Goal: Information Seeking & Learning: Learn about a topic

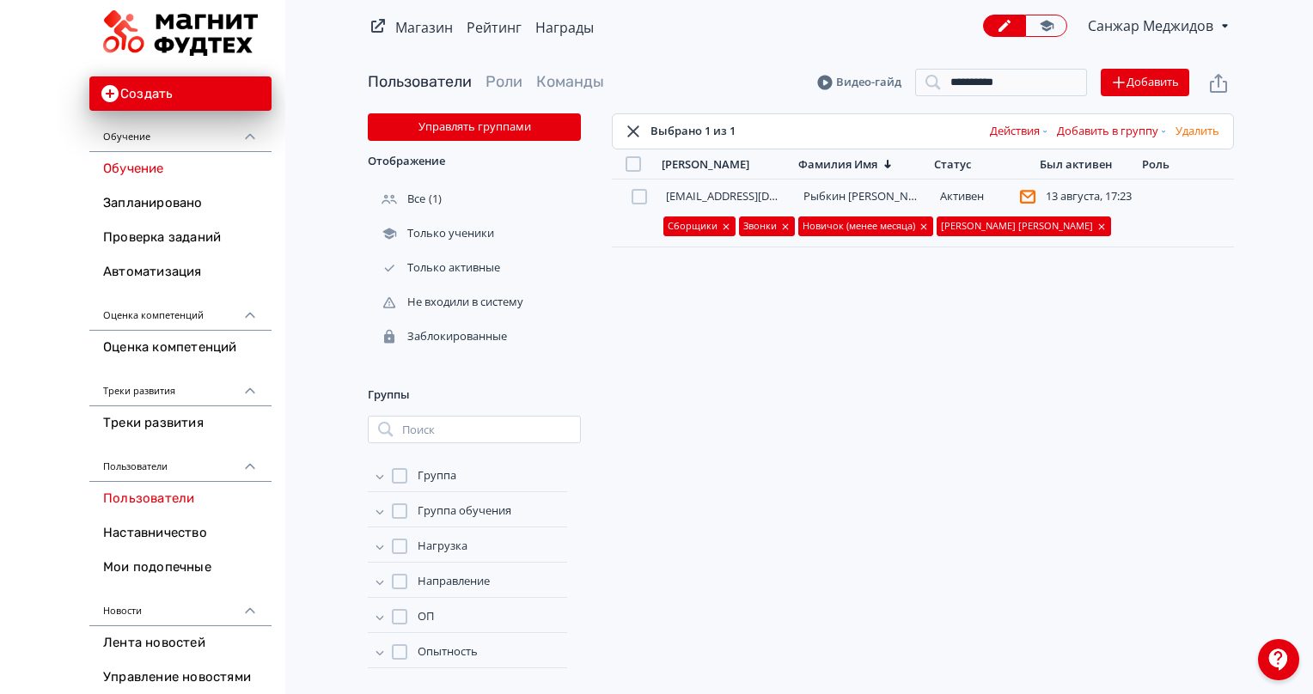
click at [155, 168] on link "Обучение" at bounding box center [180, 169] width 182 height 34
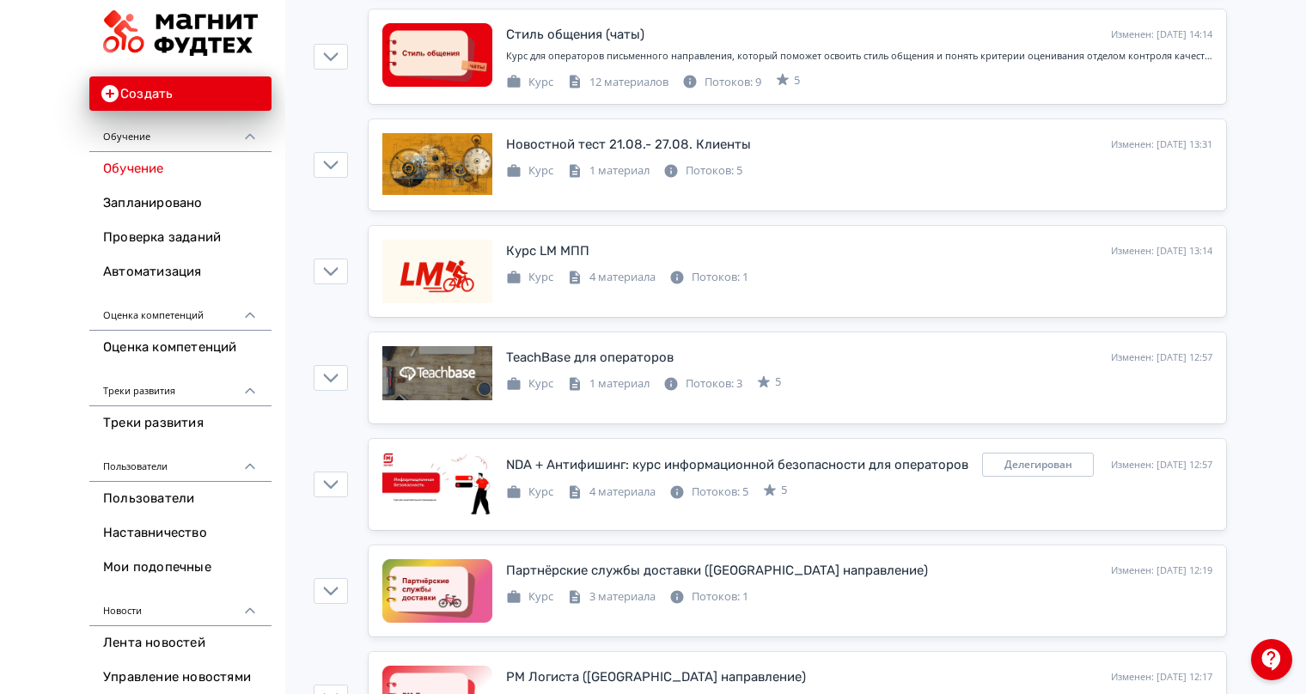
scroll to position [430, 0]
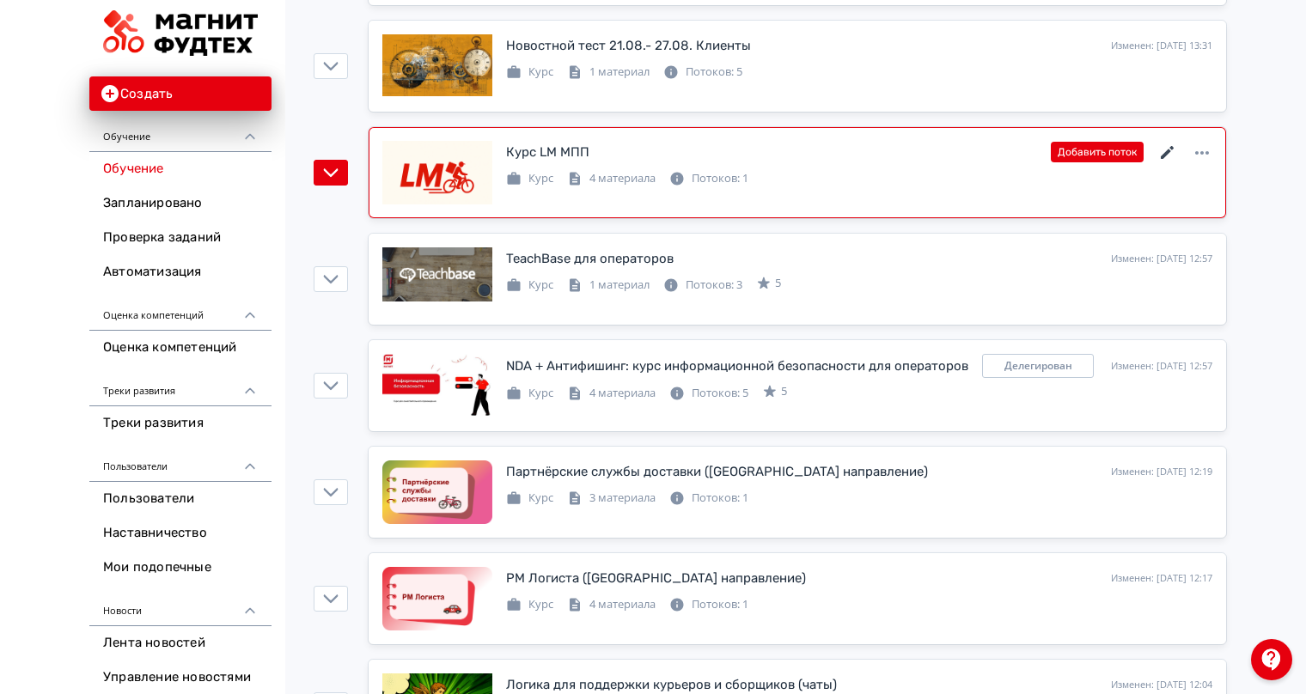
click at [1176, 146] on icon at bounding box center [1168, 153] width 21 height 21
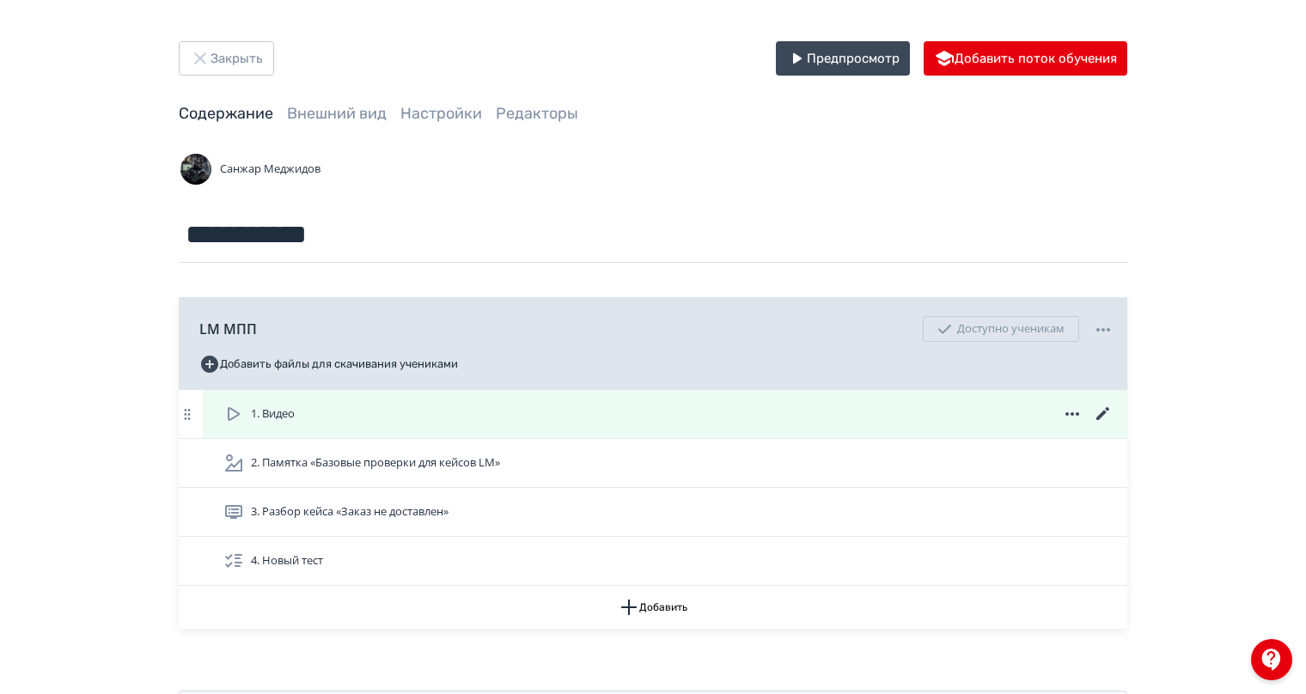
click at [430, 414] on div "1. Видео" at bounding box center [668, 414] width 890 height 21
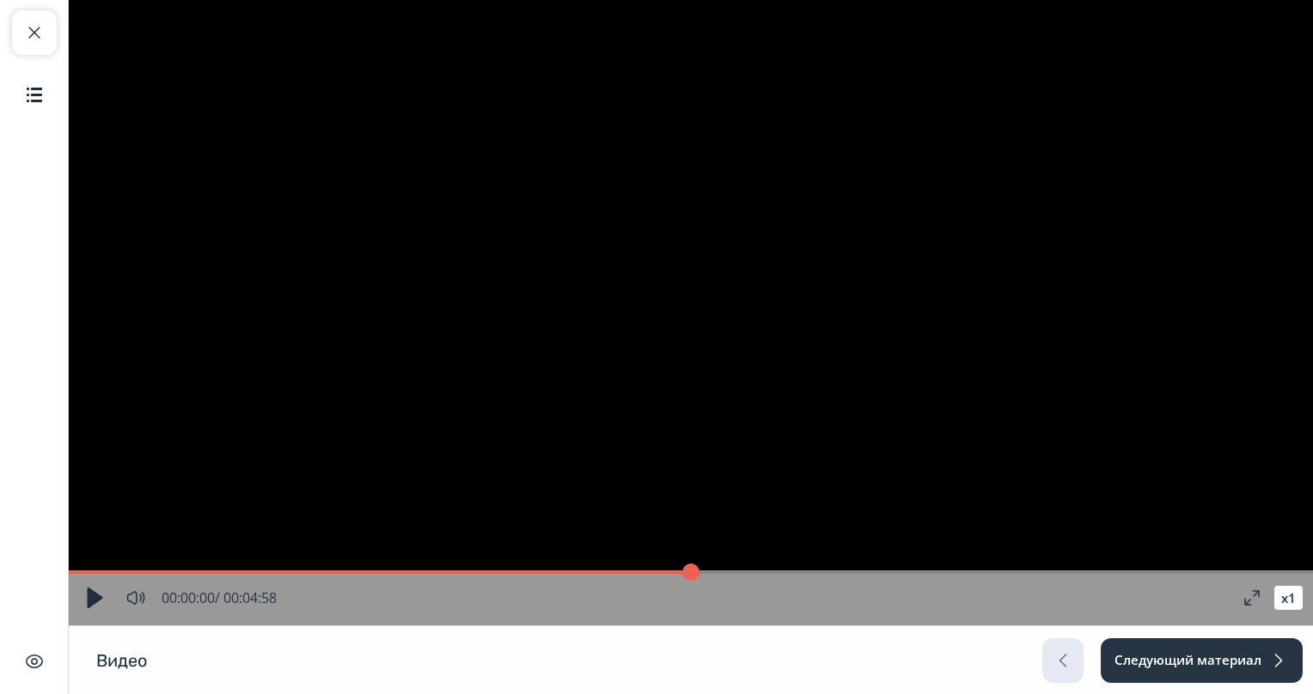
click at [96, 602] on button "button" at bounding box center [94, 598] width 31 height 31
click at [1249, 606] on button "button" at bounding box center [1252, 598] width 31 height 31
type input "*"
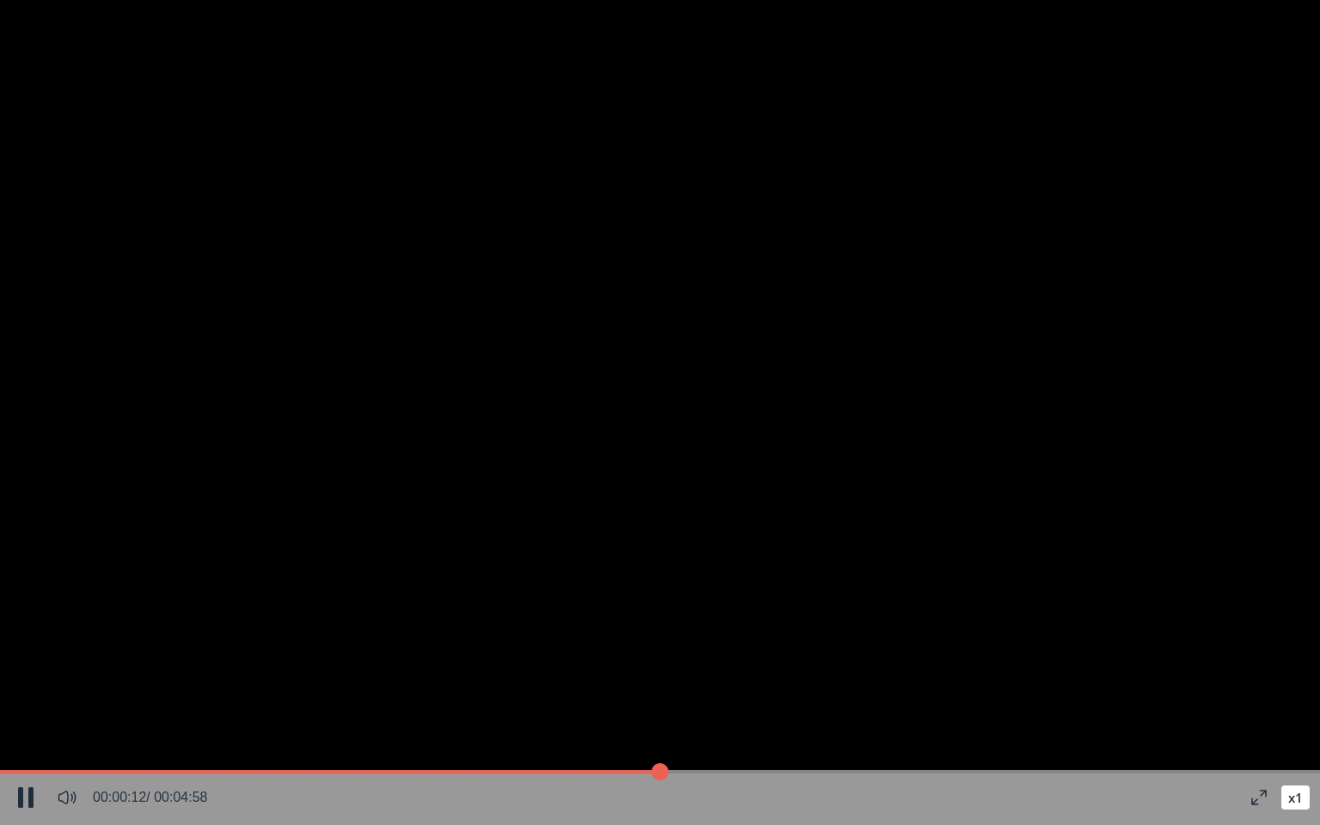
click at [1260, 693] on button "Video Player" at bounding box center [1258, 797] width 31 height 31
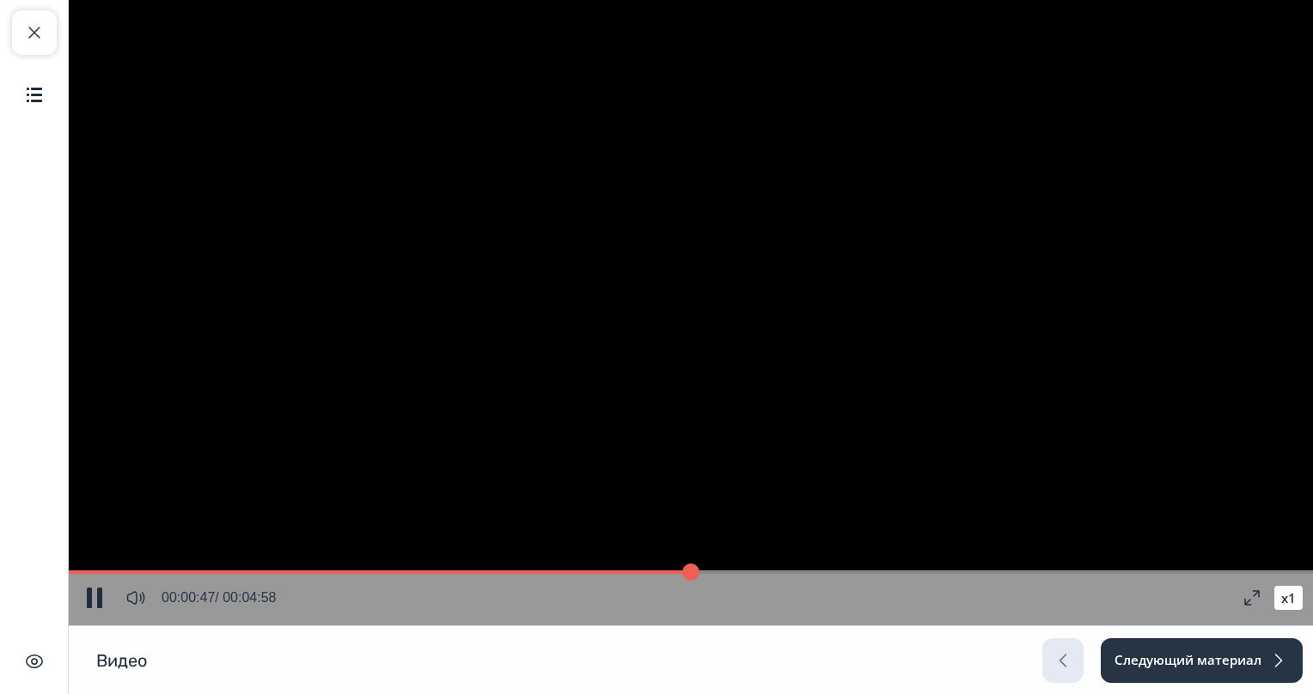
click at [1249, 595] on button "Video Player" at bounding box center [1252, 598] width 31 height 31
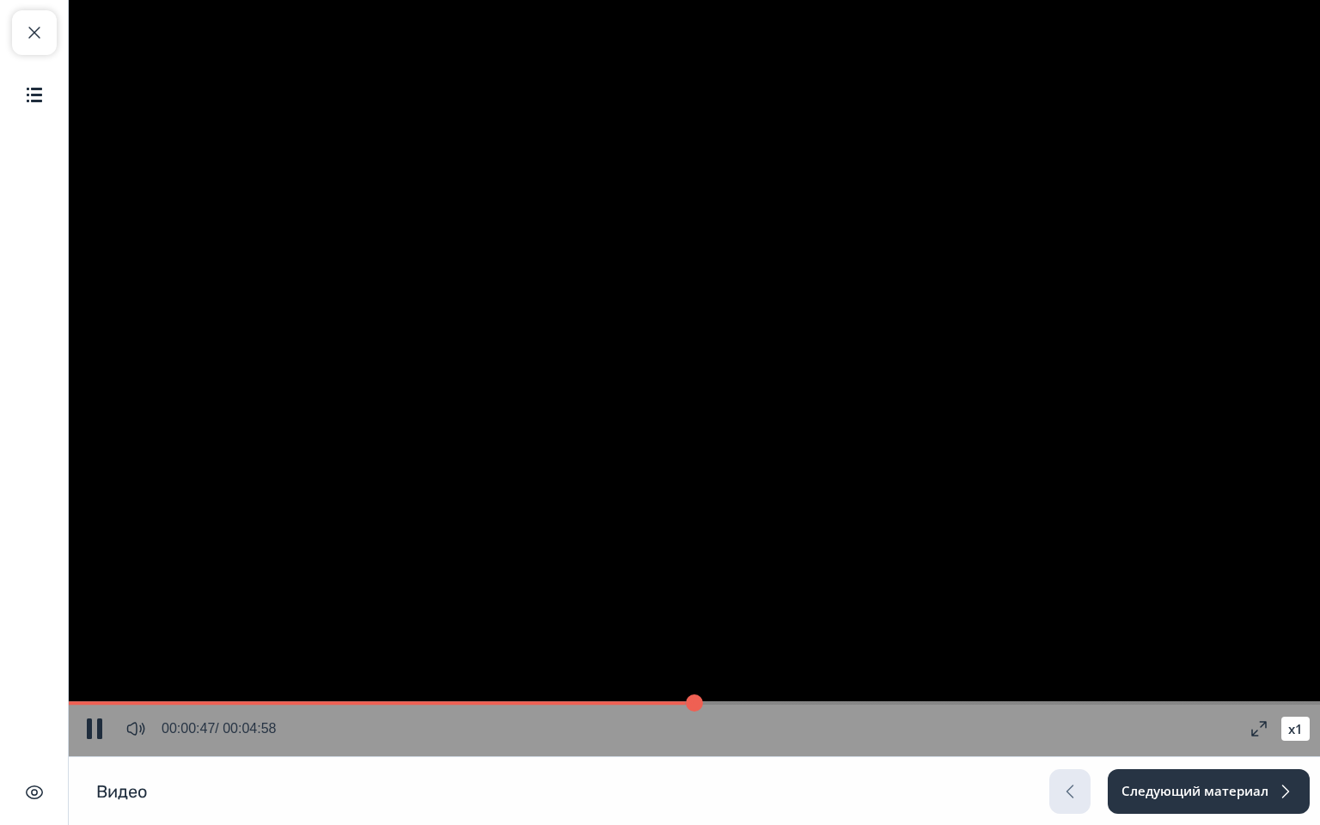
type input "**"
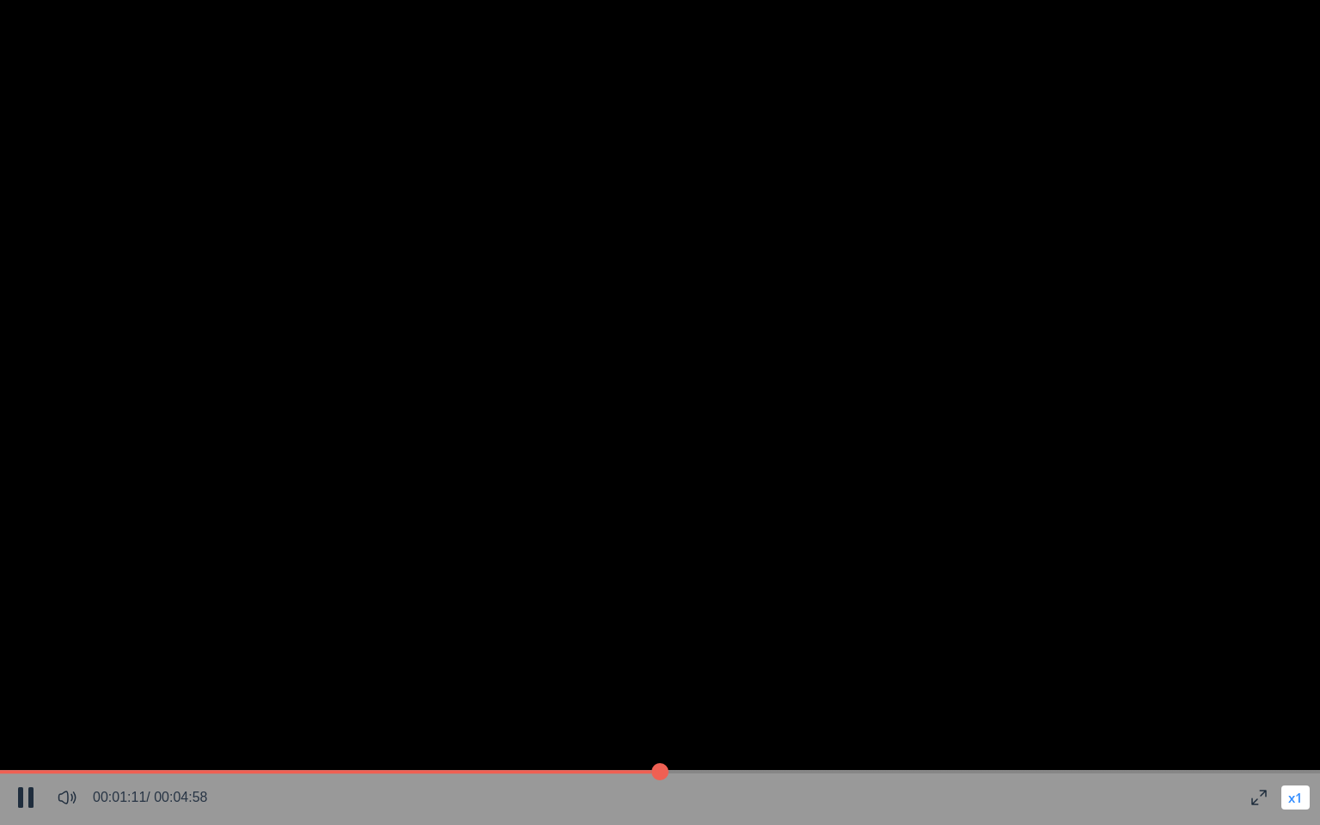
click at [1296, 693] on button "x 1" at bounding box center [1295, 797] width 28 height 24
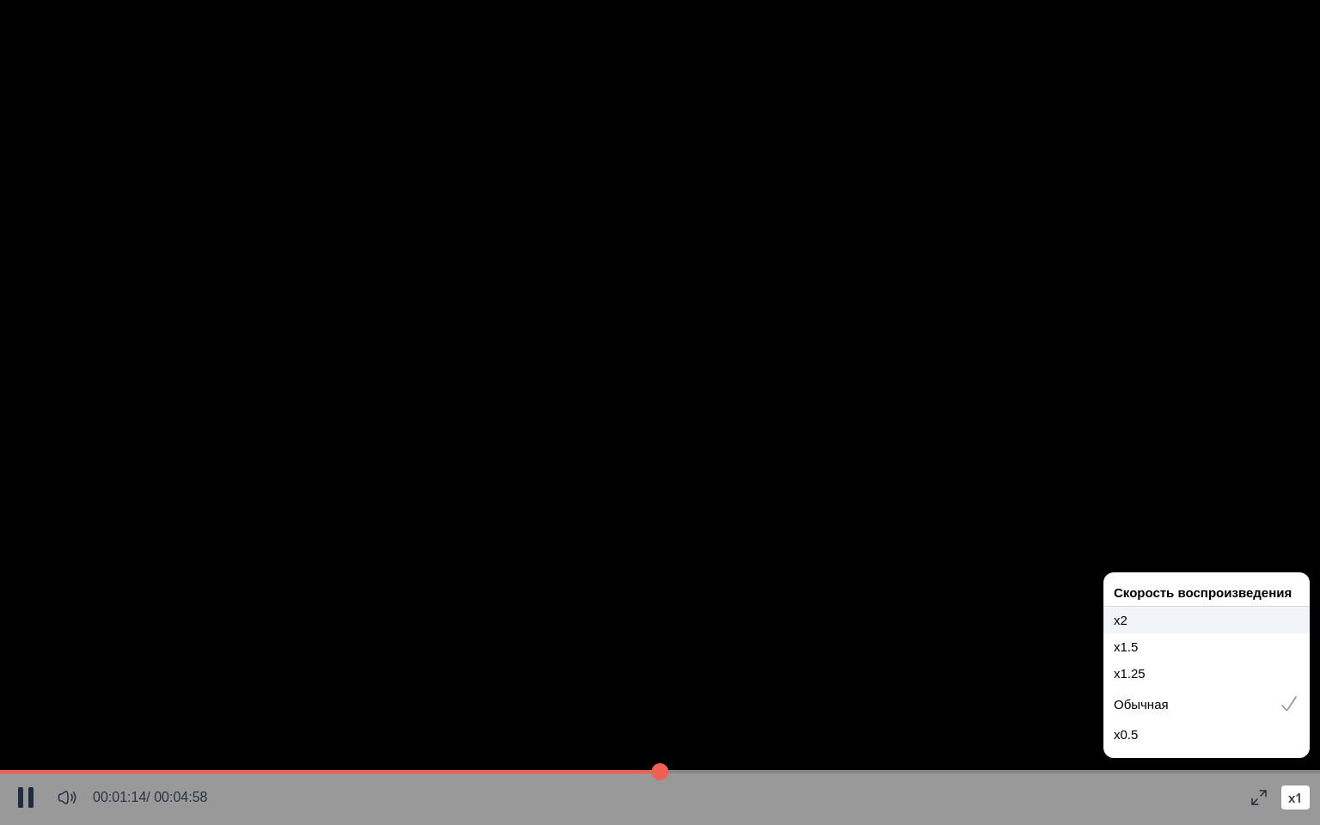
click at [1127, 621] on div "x2" at bounding box center [1207, 620] width 186 height 13
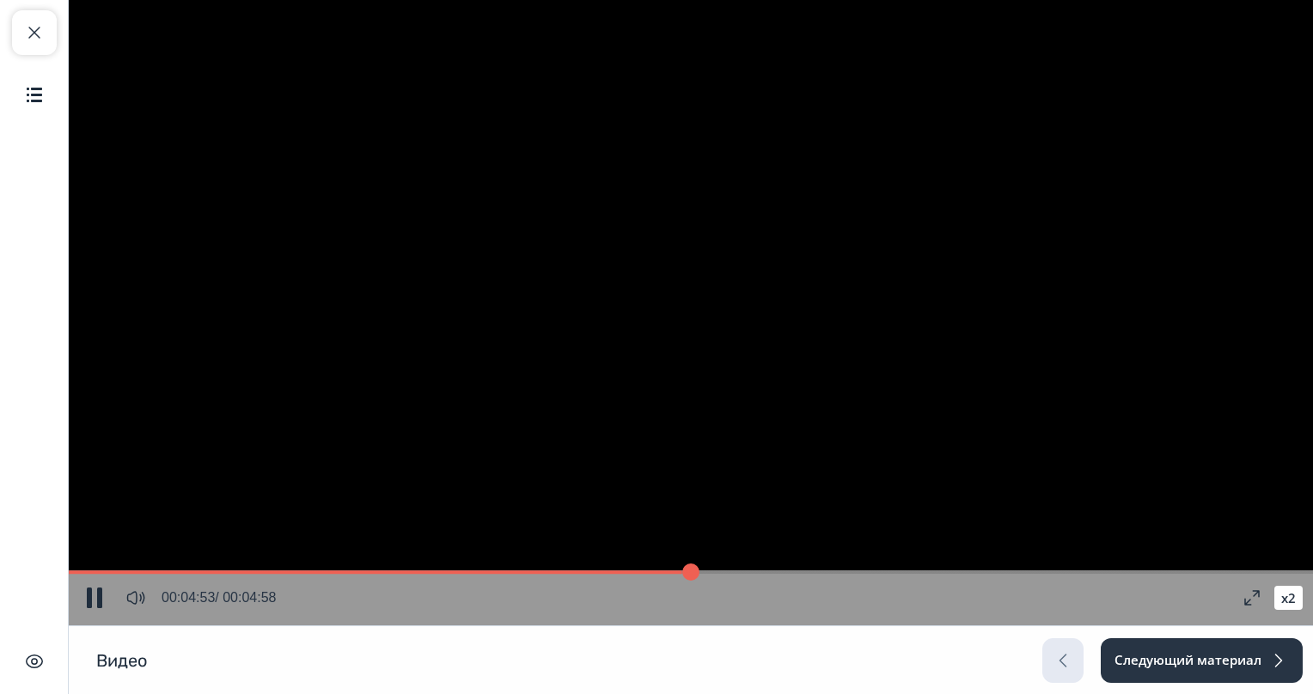
click at [632, 302] on video "Video Player" at bounding box center [691, 313] width 1244 height 626
click at [38, 37] on span "button" at bounding box center [34, 32] width 21 height 21
type input "**"
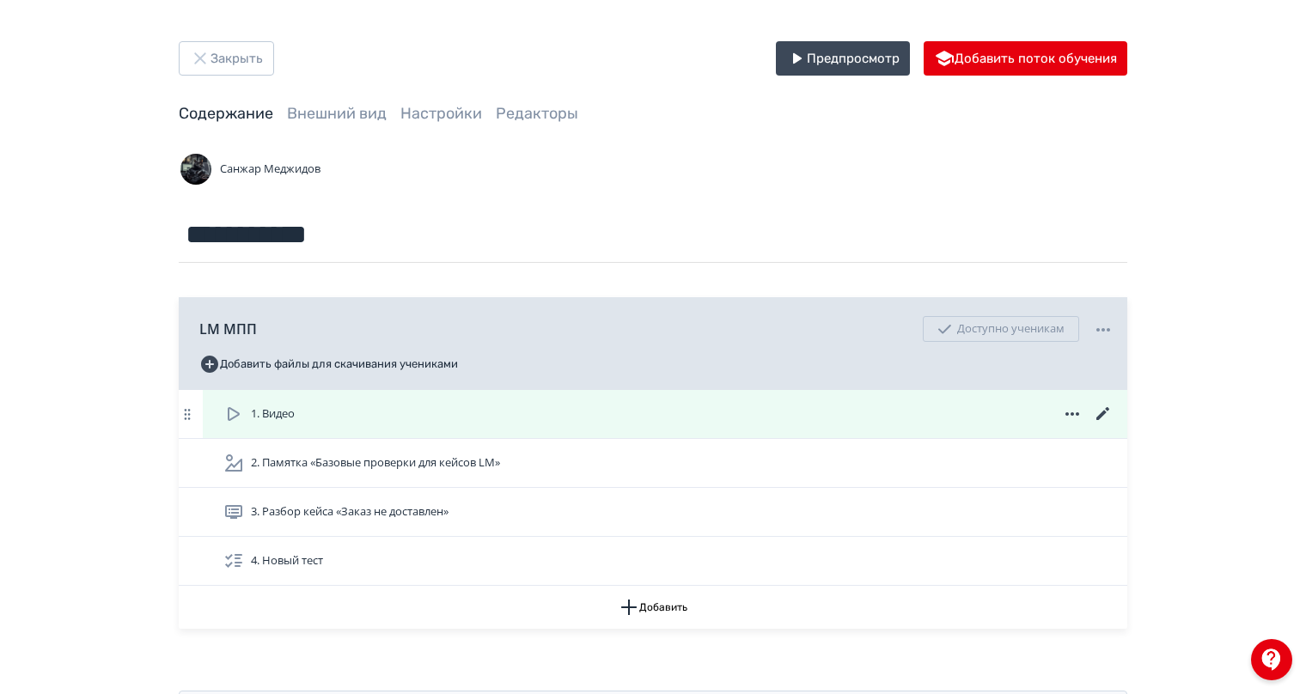
click at [468, 420] on div "1. Видео" at bounding box center [668, 414] width 890 height 21
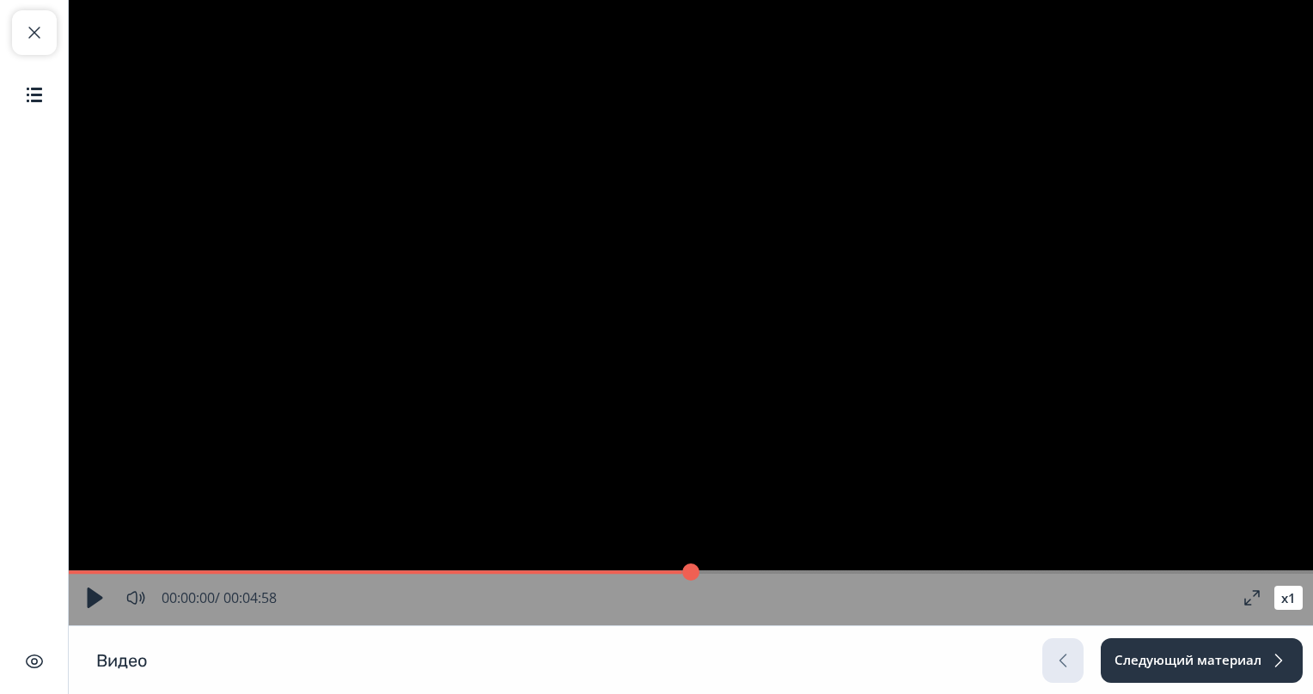
click at [436, 437] on video "Video Player" at bounding box center [691, 313] width 1244 height 626
click at [192, 571] on input "range" at bounding box center [691, 572] width 1244 height 17
click at [216, 572] on input "range" at bounding box center [691, 572] width 1244 height 17
click at [261, 571] on input "range" at bounding box center [691, 572] width 1244 height 17
click at [290, 571] on input "range" at bounding box center [691, 572] width 1244 height 17
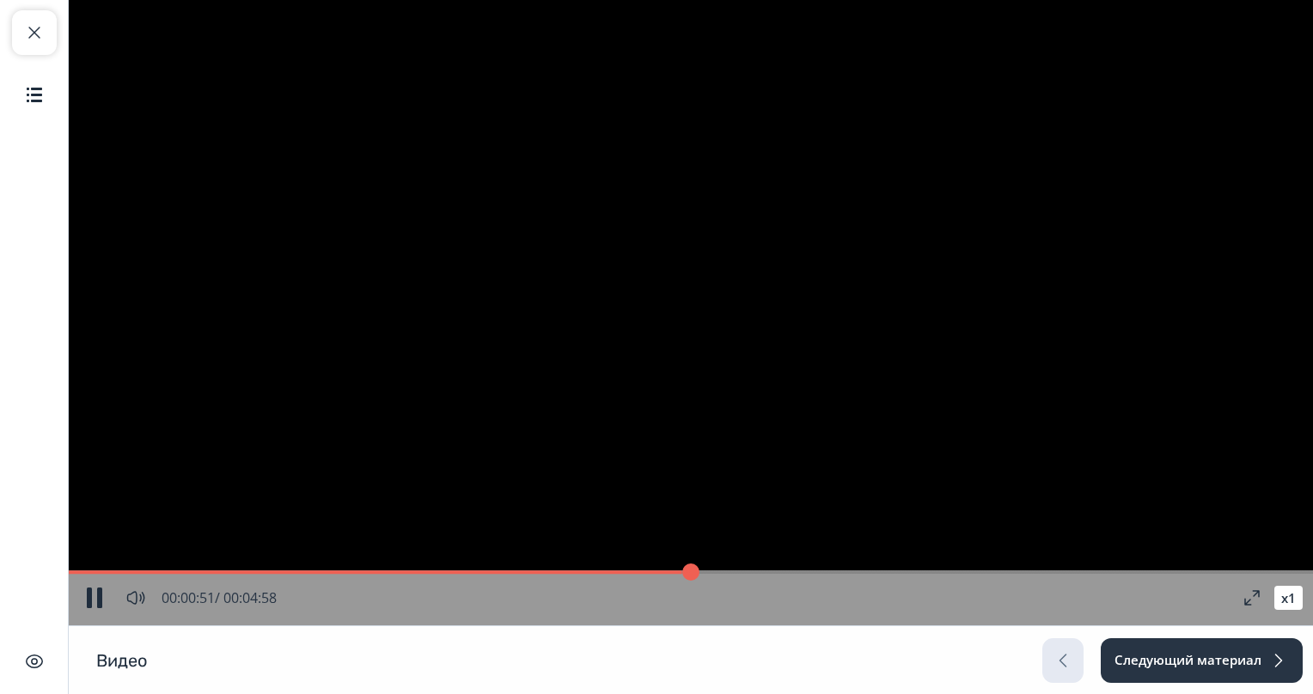
click at [329, 574] on input "range" at bounding box center [691, 572] width 1244 height 17
click at [400, 574] on input "range" at bounding box center [691, 572] width 1244 height 17
click at [433, 577] on input "range" at bounding box center [691, 572] width 1244 height 17
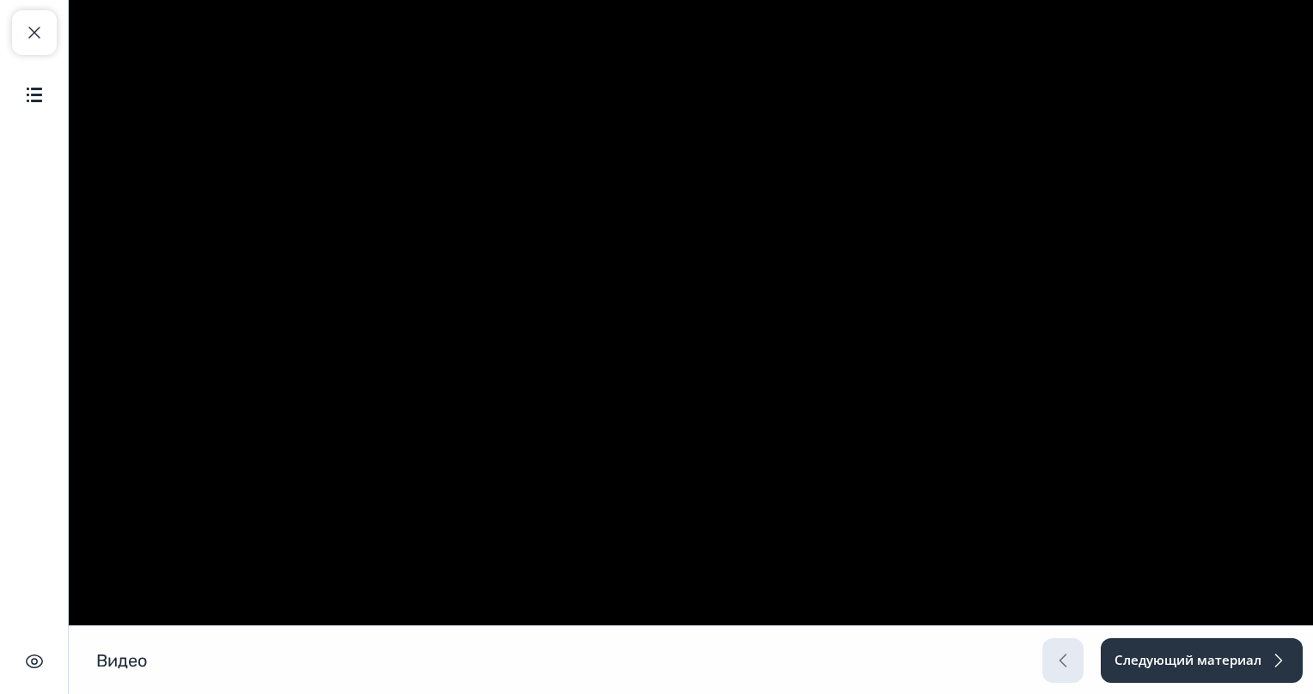
click at [94, 598] on video "Video Player" at bounding box center [691, 313] width 1244 height 626
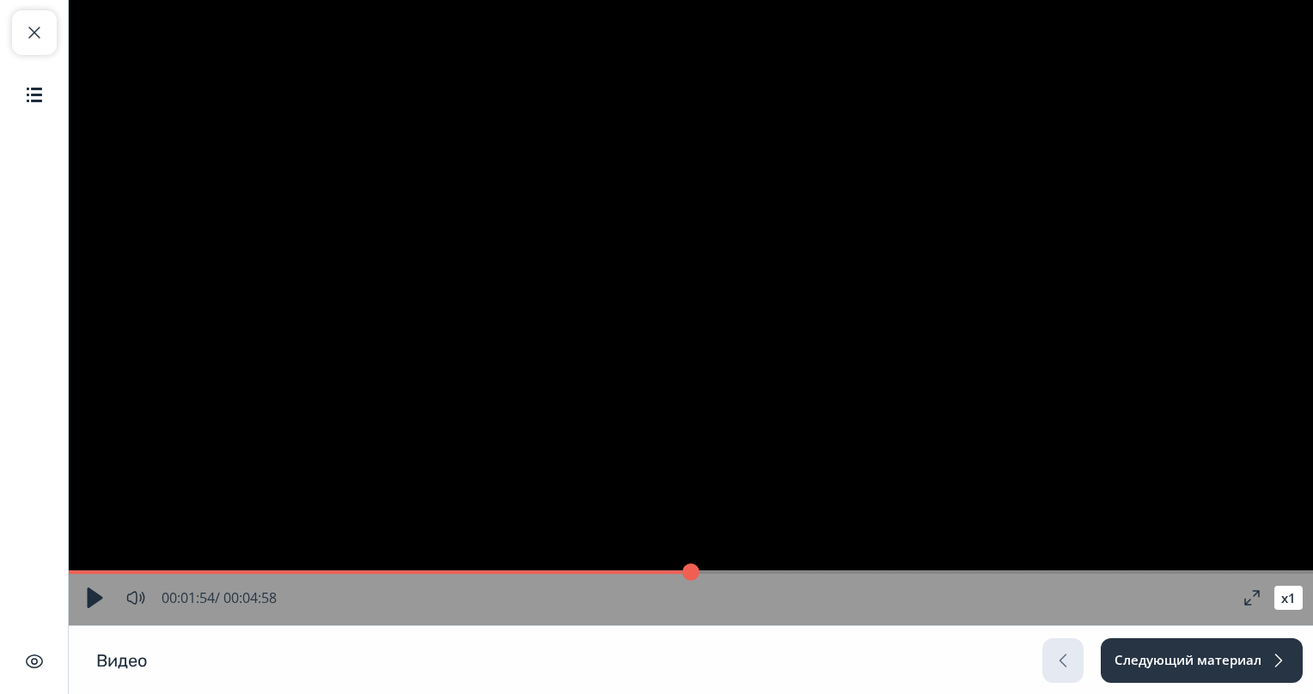
click at [86, 598] on button "button" at bounding box center [94, 598] width 31 height 31
click at [48, 37] on button "Закрыть курс" at bounding box center [34, 32] width 45 height 45
type input "**"
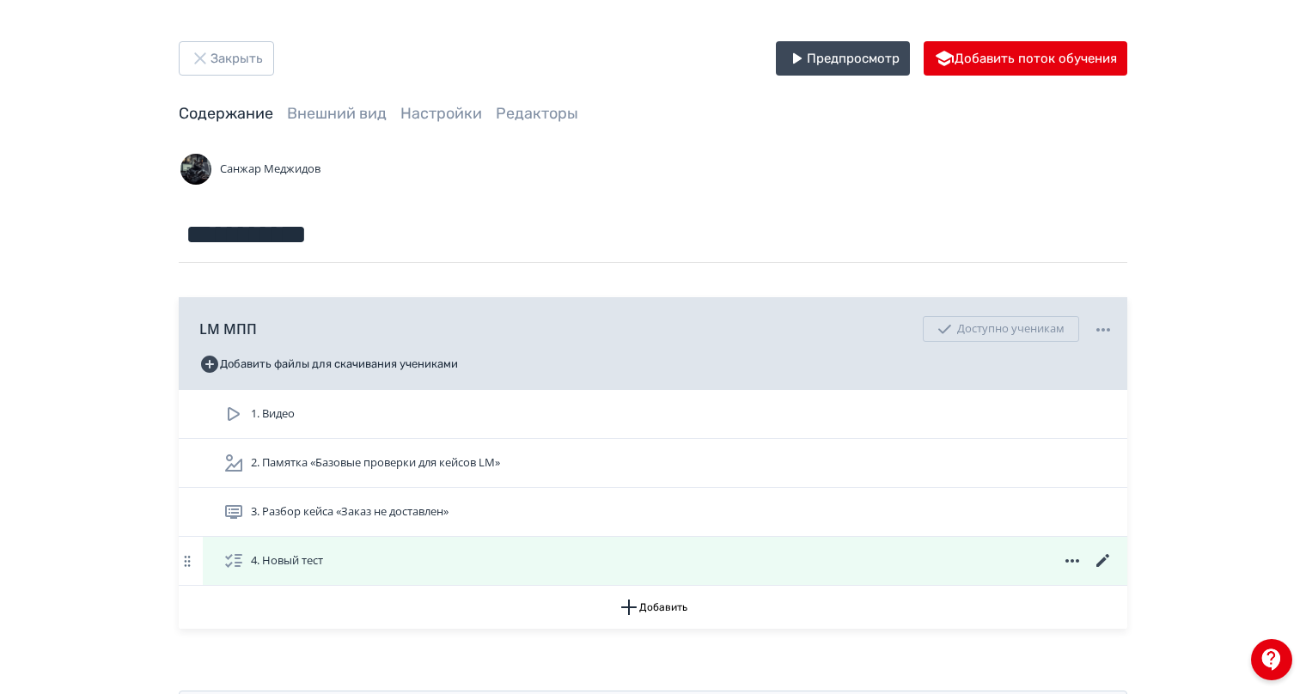
click at [1105, 567] on icon at bounding box center [1103, 561] width 21 height 21
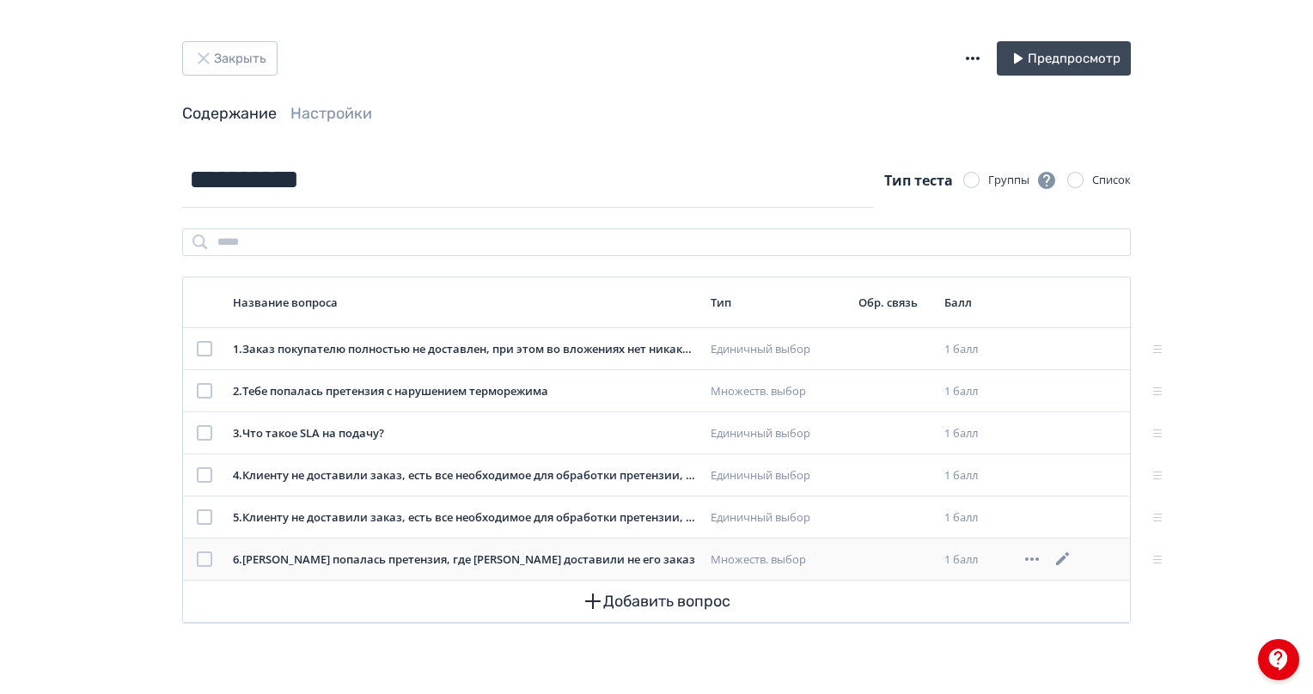
click at [1067, 557] on icon at bounding box center [1063, 559] width 21 height 21
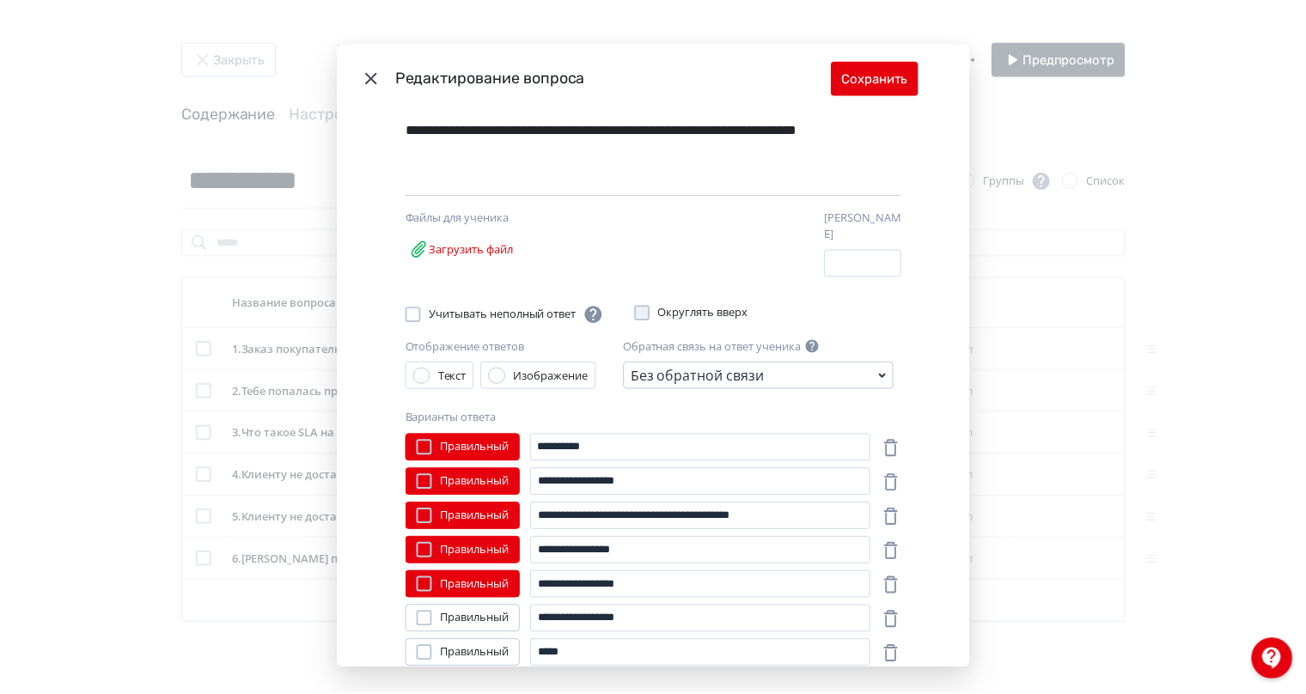
scroll to position [172, 0]
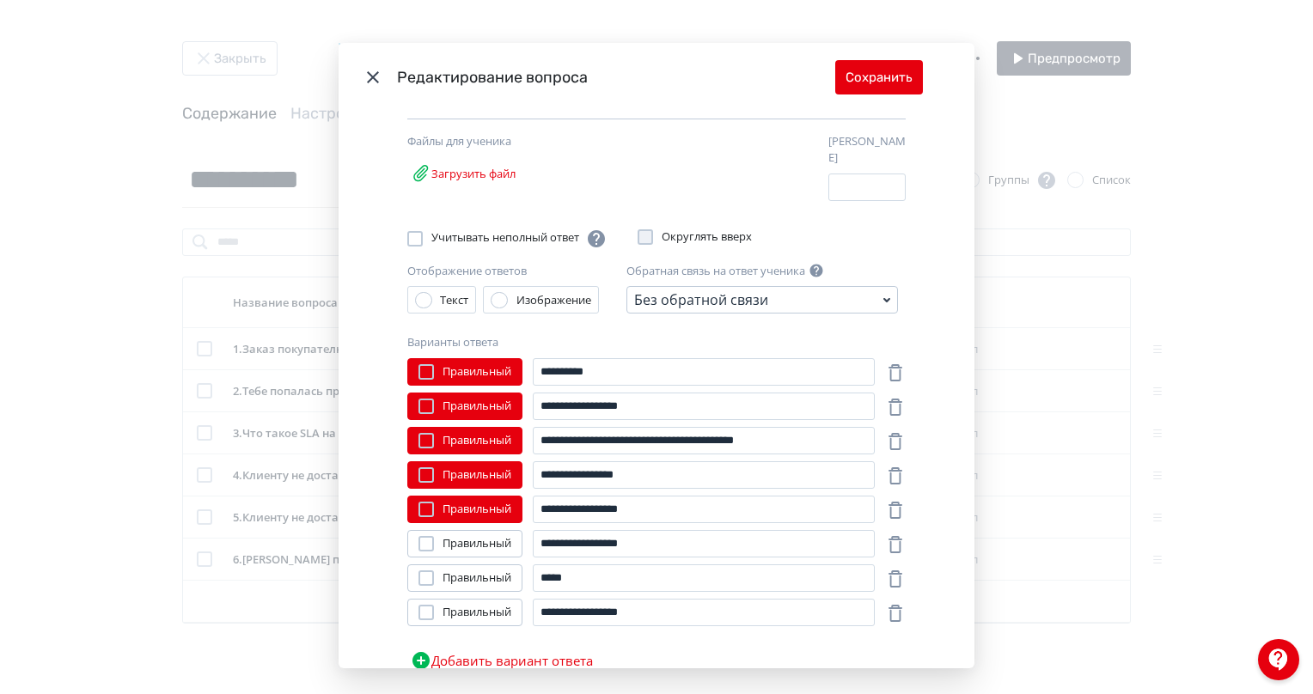
click at [367, 76] on icon "Modal" at bounding box center [373, 77] width 21 height 21
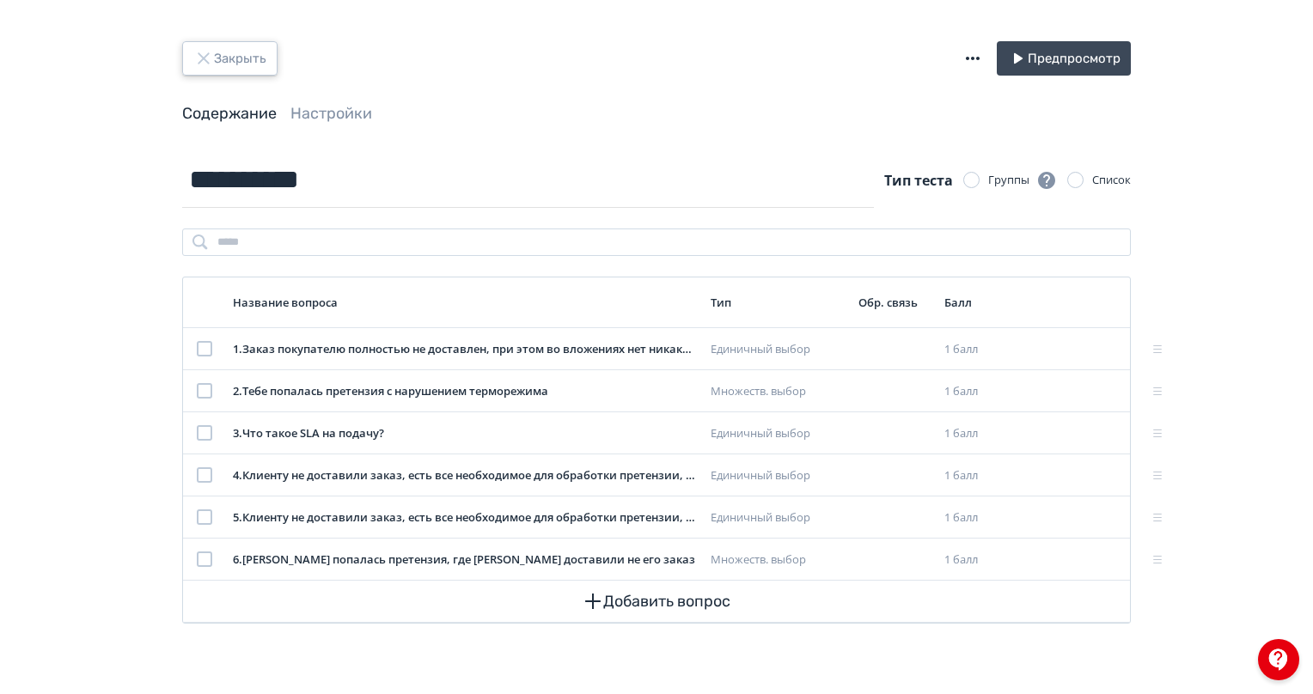
click at [251, 46] on button "Закрыть" at bounding box center [229, 58] width 95 height 34
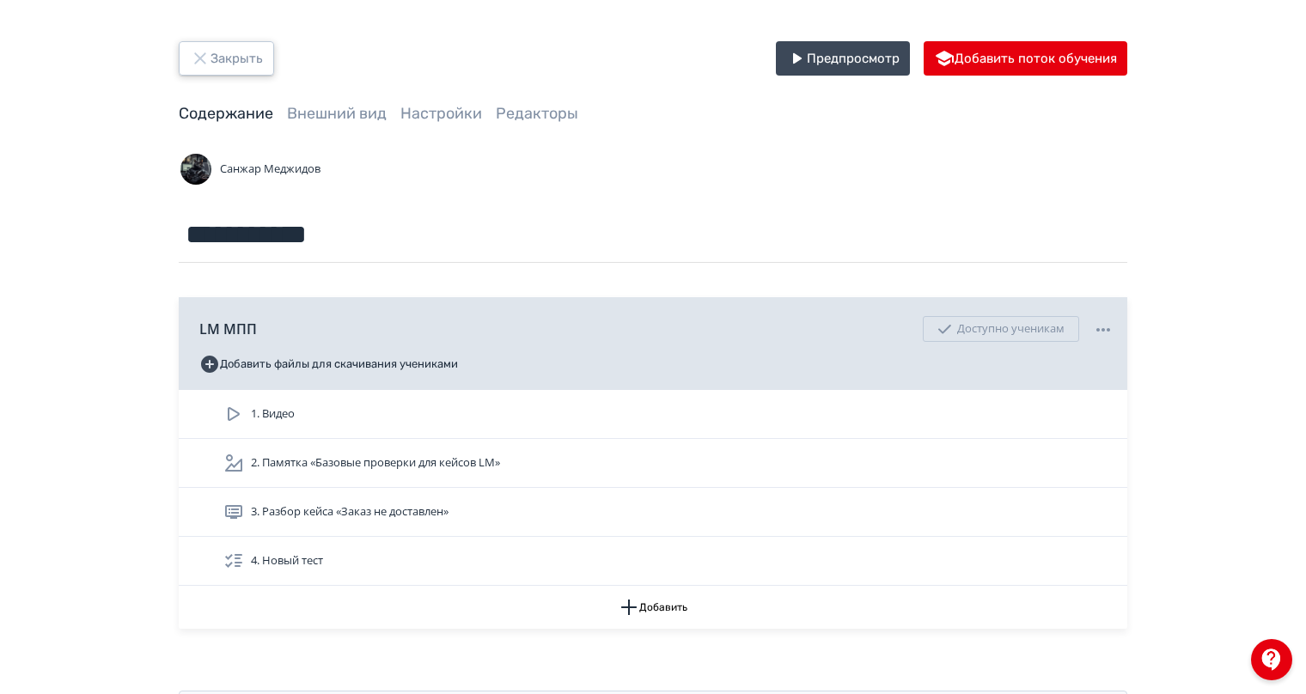
click at [239, 69] on button "Закрыть" at bounding box center [226, 58] width 95 height 34
